Goal: Task Accomplishment & Management: Manage account settings

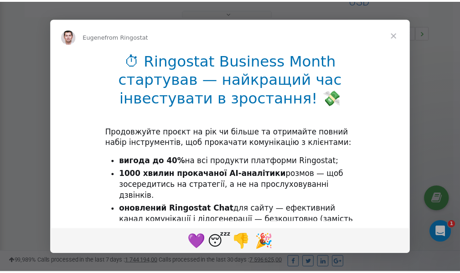
scroll to position [272, 0]
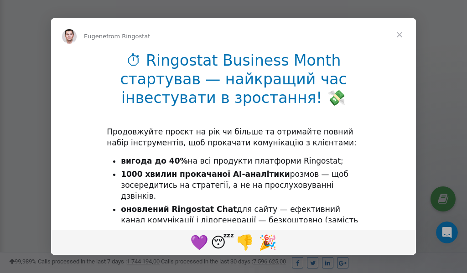
click at [401, 36] on span "Close" at bounding box center [399, 34] width 33 height 33
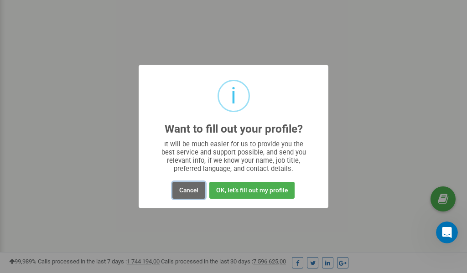
click at [187, 190] on button "Cancel" at bounding box center [188, 190] width 33 height 17
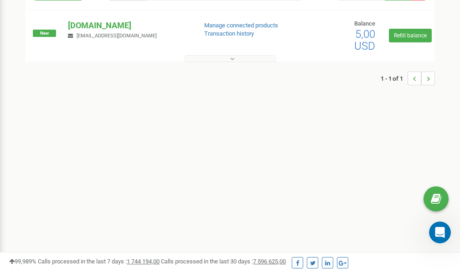
scroll to position [0, 0]
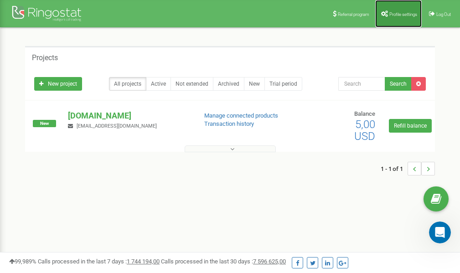
click at [398, 16] on span "Profile settings" at bounding box center [403, 14] width 28 height 5
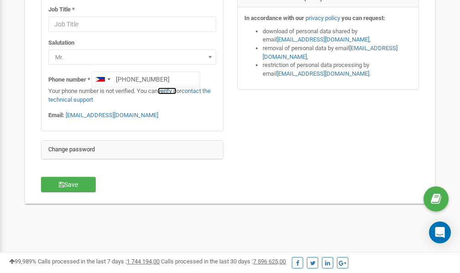
click at [169, 91] on link "verify it" at bounding box center [167, 90] width 19 height 7
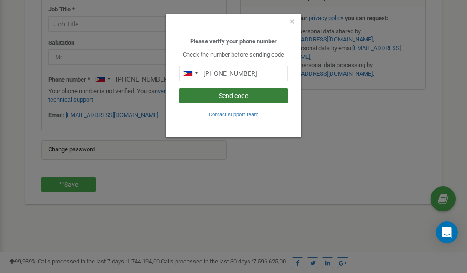
click at [246, 95] on button "Send code" at bounding box center [233, 95] width 108 height 15
